Goal: Information Seeking & Learning: Learn about a topic

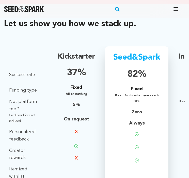
scroll to position [507, 0]
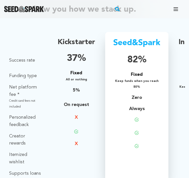
click at [32, 26] on div "Let us show you how we stack up. Definition Success rate Funding type Net platf…" at bounding box center [94, 93] width 189 height 178
click at [119, 11] on rect "button" at bounding box center [117, 9] width 6 height 6
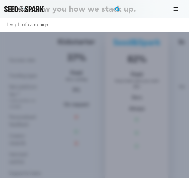
type input "length of campaign"
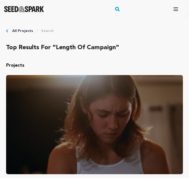
click at [8, 31] on icon "Breadcrumb" at bounding box center [7, 30] width 2 height 3
click at [6, 31] on icon "Breadcrumb" at bounding box center [7, 30] width 2 height 3
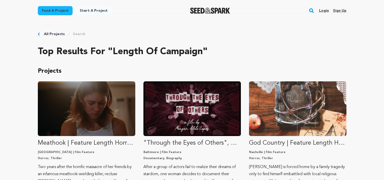
drag, startPoint x: 278, startPoint y: 47, endPoint x: 264, endPoint y: 45, distance: 13.6
click at [188, 47] on h2 "Top results for "length of campaign"" at bounding box center [192, 52] width 308 height 10
click at [92, 12] on link "Start a project" at bounding box center [94, 10] width 36 height 9
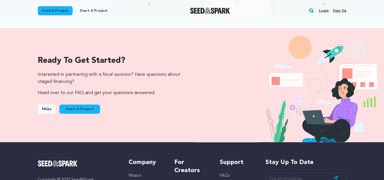
scroll to position [507, 0]
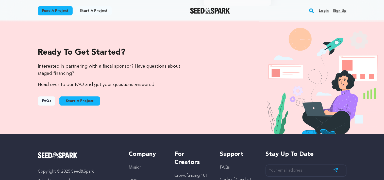
click at [49, 102] on link "FAQs" at bounding box center [46, 100] width 17 height 9
